Goal: Task Accomplishment & Management: Complete application form

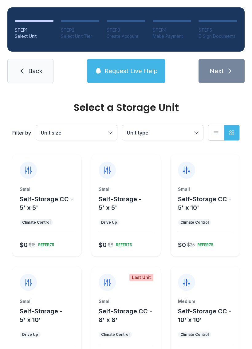
scroll to position [0, 0]
click at [239, 225] on div "Small Self-Storage CC - 5' x 10' Climate Control $0 $25 REFER75" at bounding box center [205, 221] width 69 height 70
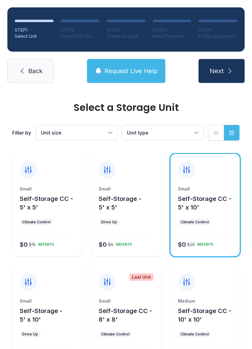
click at [224, 208] on button "Self-Storage CC - 5' x 10'" at bounding box center [207, 203] width 59 height 17
click at [35, 77] on link "Back" at bounding box center [30, 71] width 46 height 24
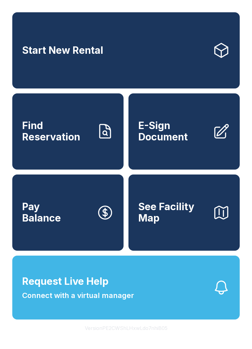
click at [188, 140] on span "E-Sign Document" at bounding box center [172, 131] width 69 height 22
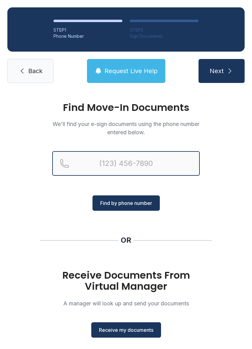
click at [160, 153] on input "Reservation phone number" at bounding box center [125, 163] width 147 height 25
type input "[PHONE_NUMBER]"
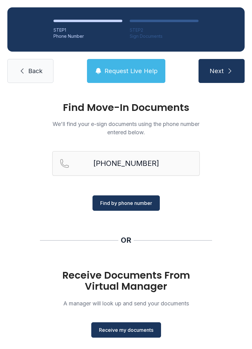
click at [149, 207] on button "Find by phone number" at bounding box center [125, 202] width 67 height 15
click at [145, 206] on span "Find by phone number" at bounding box center [126, 202] width 52 height 7
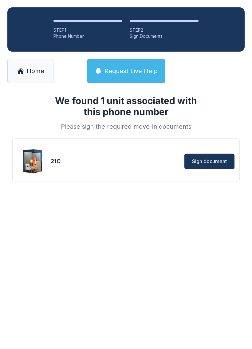
click at [206, 155] on button "Sign document" at bounding box center [209, 161] width 50 height 15
click at [38, 164] on img at bounding box center [32, 161] width 29 height 29
click at [26, 77] on link "Home" at bounding box center [30, 71] width 46 height 24
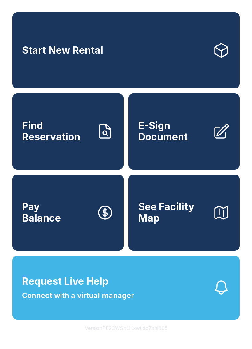
click at [207, 142] on span "E-Sign Document" at bounding box center [172, 131] width 69 height 22
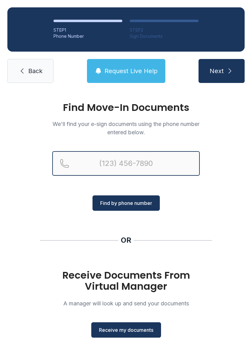
click at [175, 153] on input "Reservation phone number" at bounding box center [125, 163] width 147 height 25
type input "[PHONE_NUMBER]"
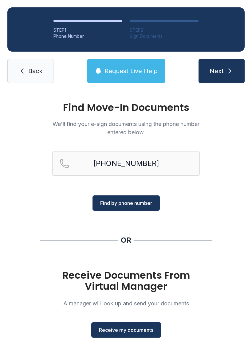
click at [99, 208] on button "Find by phone number" at bounding box center [125, 202] width 67 height 15
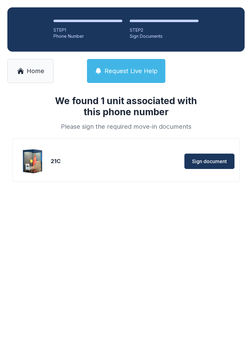
click at [108, 203] on div "We found 1 unit associated with this phone number Please sign the required move…" at bounding box center [126, 148] width 252 height 116
click at [217, 160] on span "Sign document" at bounding box center [209, 161] width 35 height 7
click at [216, 147] on div "21C Sign document" at bounding box center [126, 161] width 217 height 31
click at [215, 164] on span "Sign document" at bounding box center [209, 161] width 35 height 7
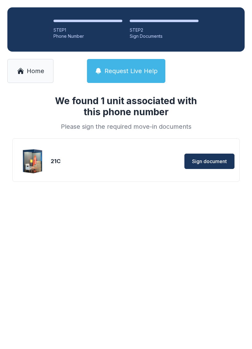
click at [33, 73] on span "Home" at bounding box center [36, 71] width 18 height 9
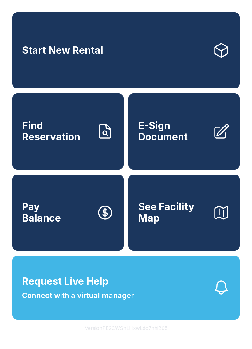
click at [189, 143] on span "E-Sign Document" at bounding box center [172, 131] width 69 height 22
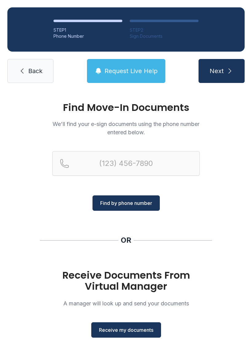
click at [47, 74] on link "Back" at bounding box center [30, 71] width 46 height 24
